Goal: Navigation & Orientation: Understand site structure

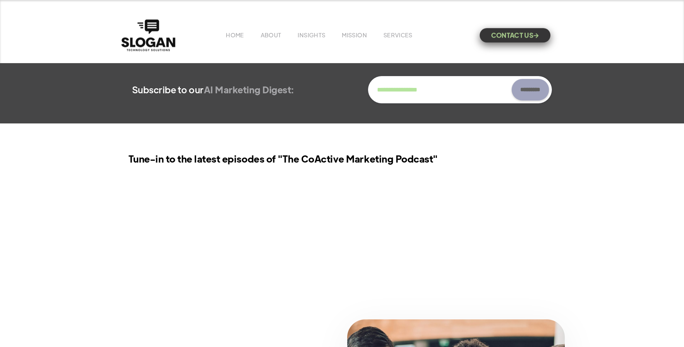
scroll to position [431, 0]
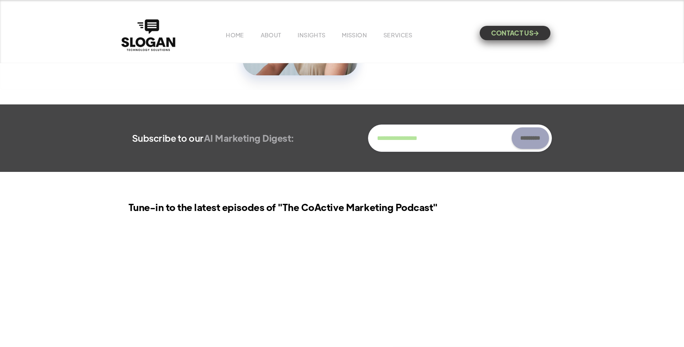
click at [507, 38] on link "CONTACT US " at bounding box center [515, 33] width 71 height 14
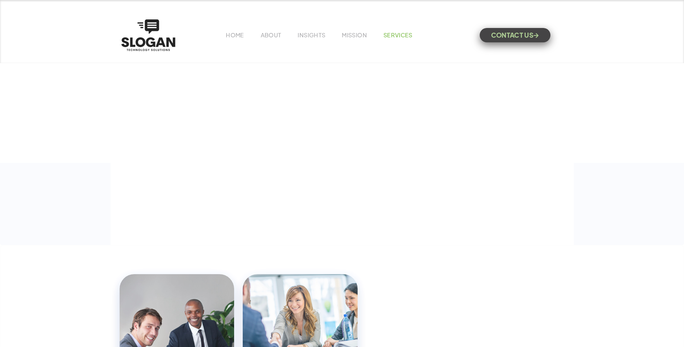
scroll to position [431, 0]
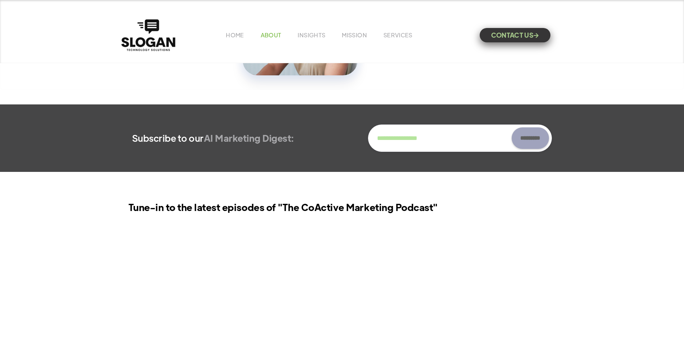
click at [273, 34] on link "ABOUT" at bounding box center [271, 35] width 21 height 8
click at [309, 36] on link "INSIGHTS" at bounding box center [312, 35] width 28 height 8
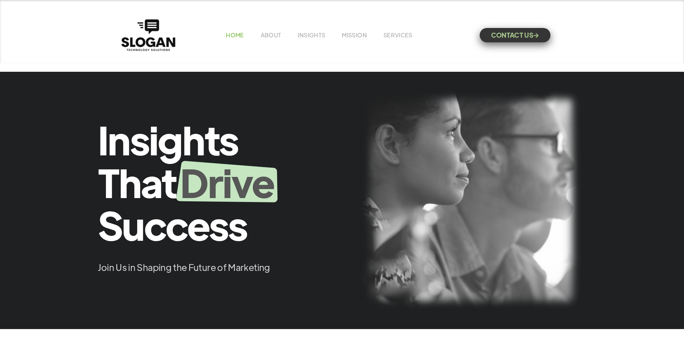
click at [238, 35] on link "HOME" at bounding box center [235, 35] width 18 height 8
click at [265, 37] on link "ABOUT" at bounding box center [271, 35] width 21 height 8
